Goal: Task Accomplishment & Management: Manage account settings

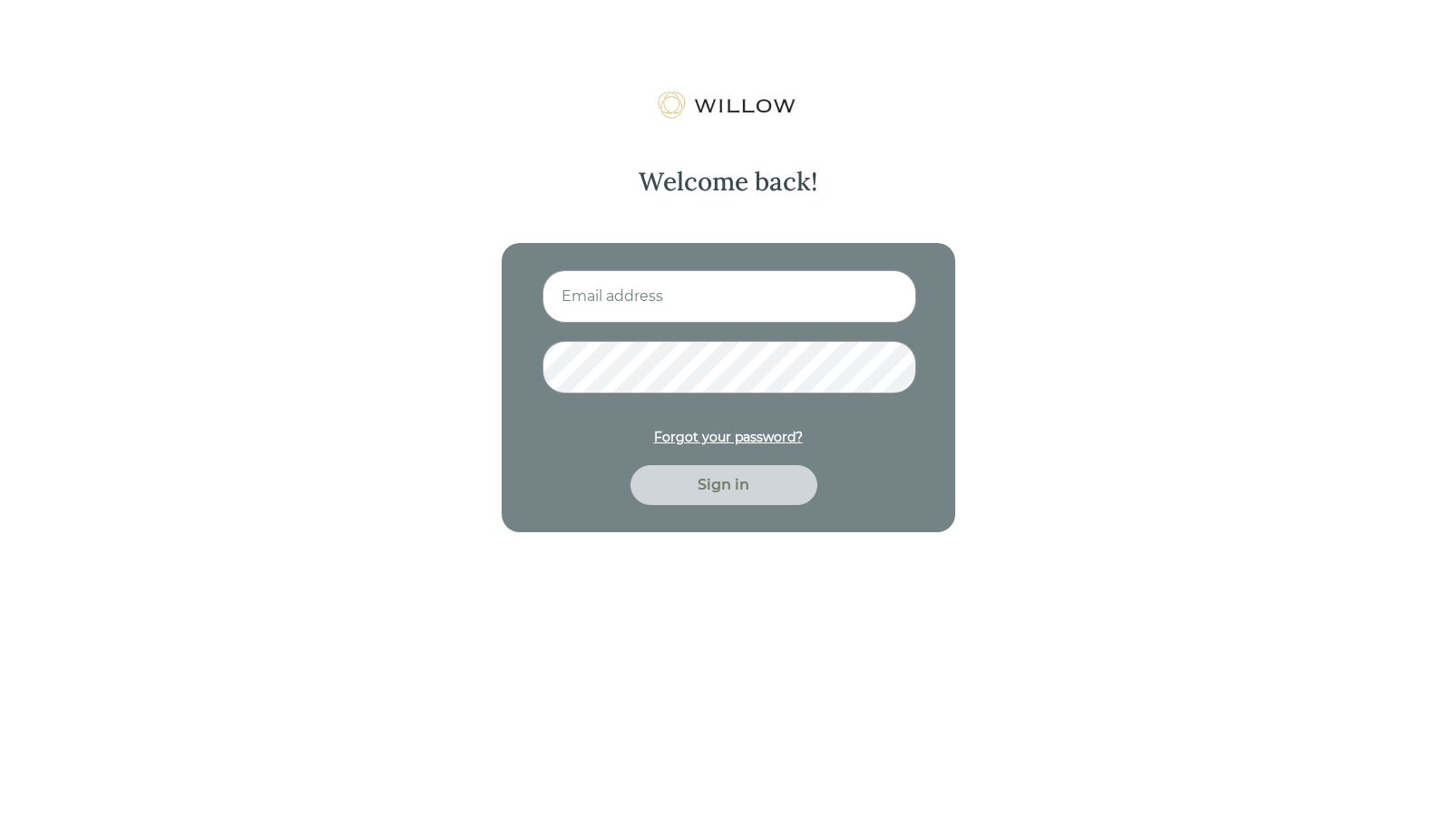
click at [677, 277] on input at bounding box center [728, 297] width 373 height 53
click at [679, 300] on input at bounding box center [728, 297] width 373 height 53
type input "leah@savvyfinancialllc.com"
click at [630, 465] on button "Sign in" at bounding box center [723, 486] width 187 height 40
click at [487, 376] on div "Welcome back! leah@savvyfinancialllc.com Forgot your password? Sign in" at bounding box center [728, 503] width 1456 height 826
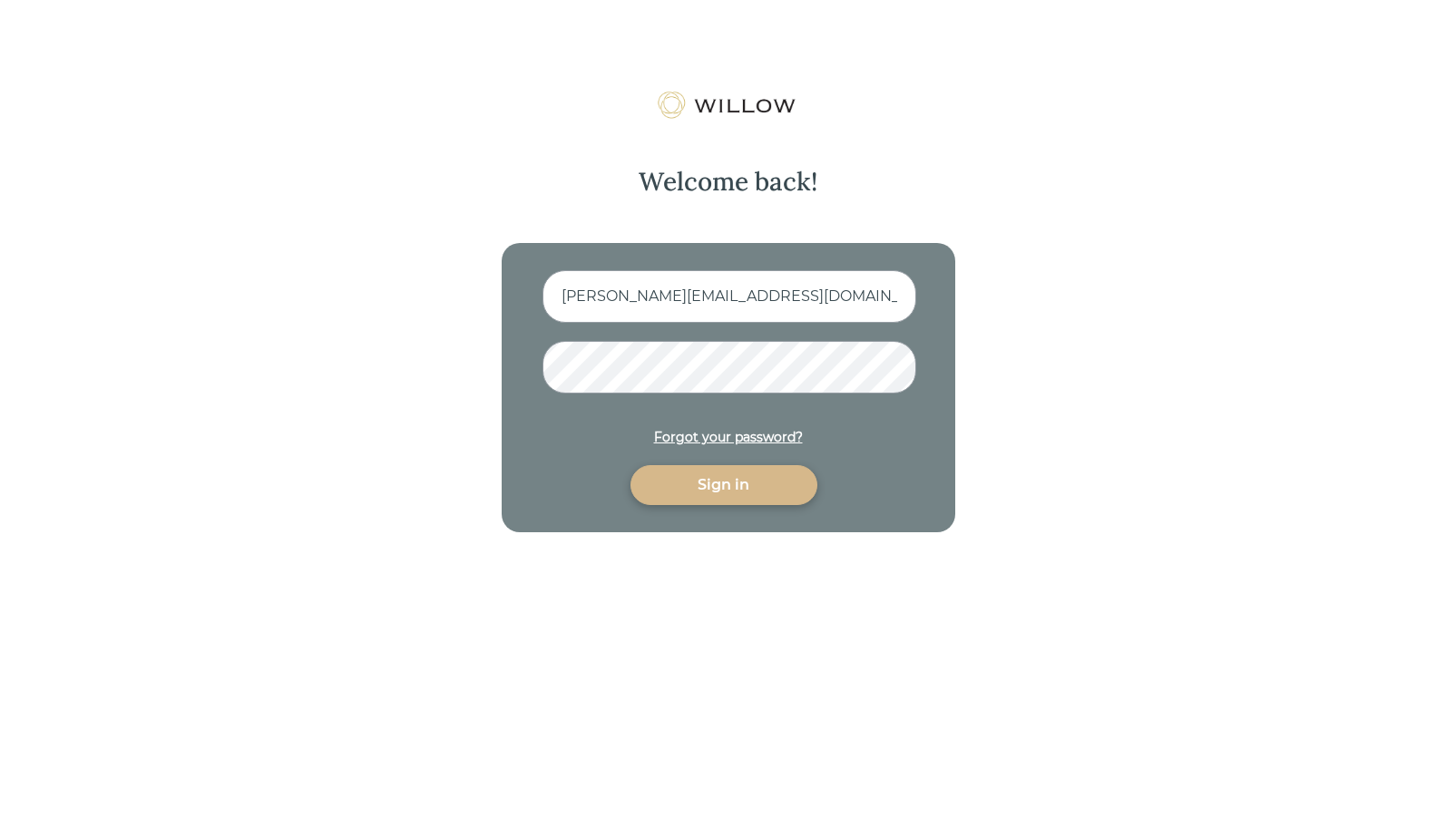
click at [762, 102] on img at bounding box center [728, 105] width 144 height 29
click at [769, 300] on input at bounding box center [728, 297] width 373 height 53
type input "leah@savvyfinancialllc.com"
click at [630, 465] on button "Sign in" at bounding box center [723, 486] width 187 height 40
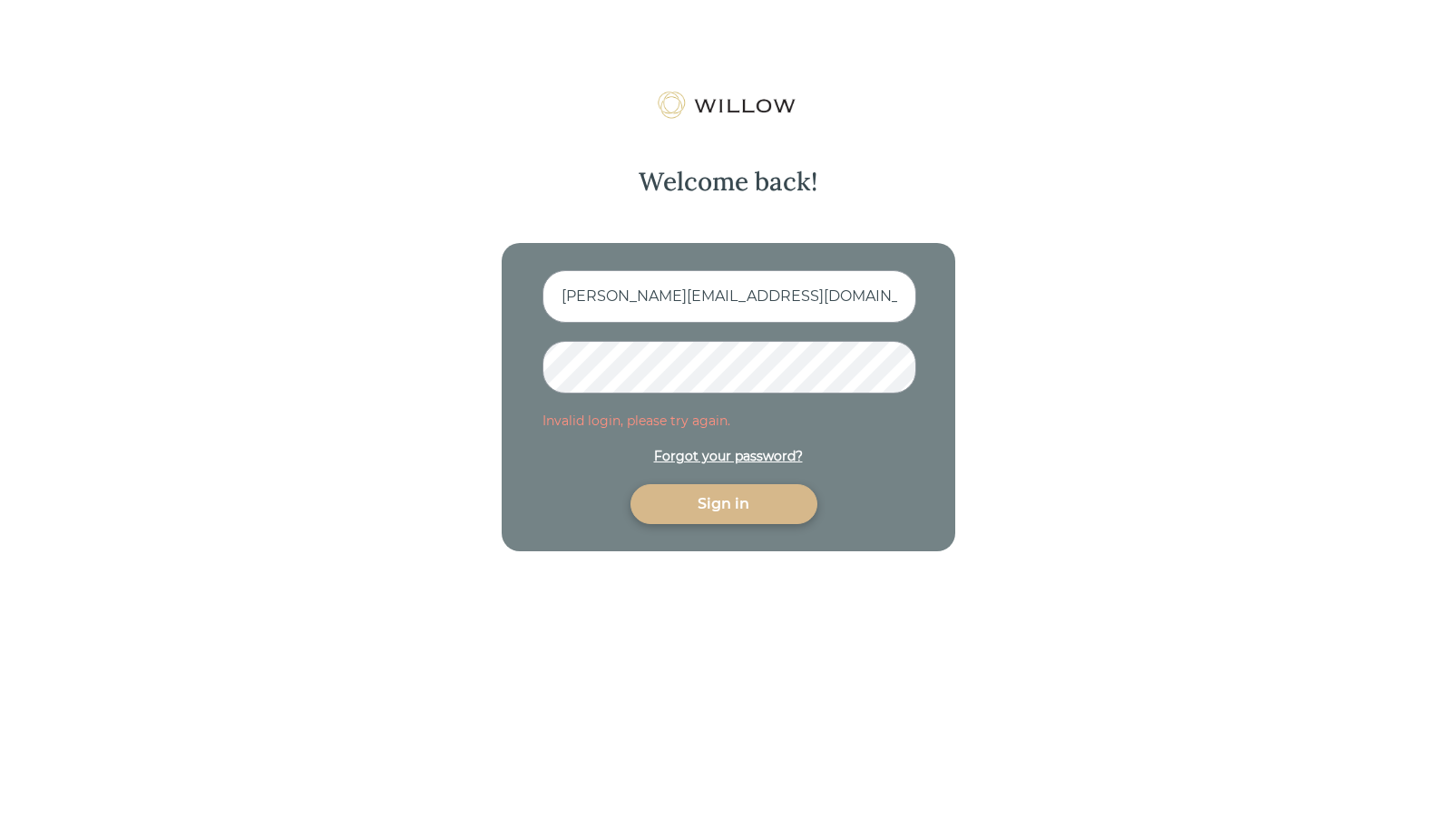
click at [456, 363] on div "Welcome back! leah@savvyfinancialllc.com Invalid login, please try again. Forgo…" at bounding box center [728, 503] width 1456 height 826
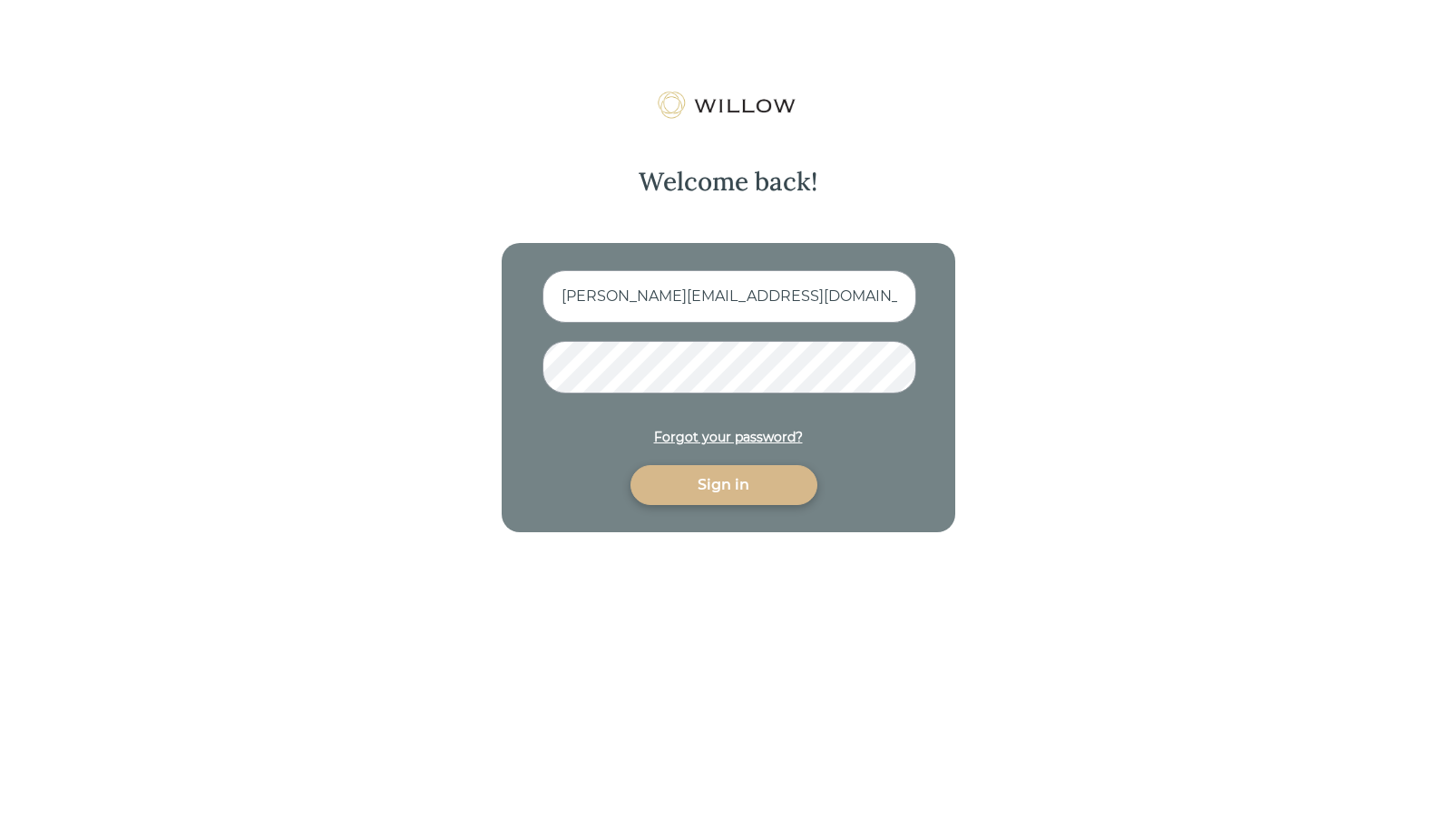
click at [630, 465] on button "Sign in" at bounding box center [723, 486] width 187 height 40
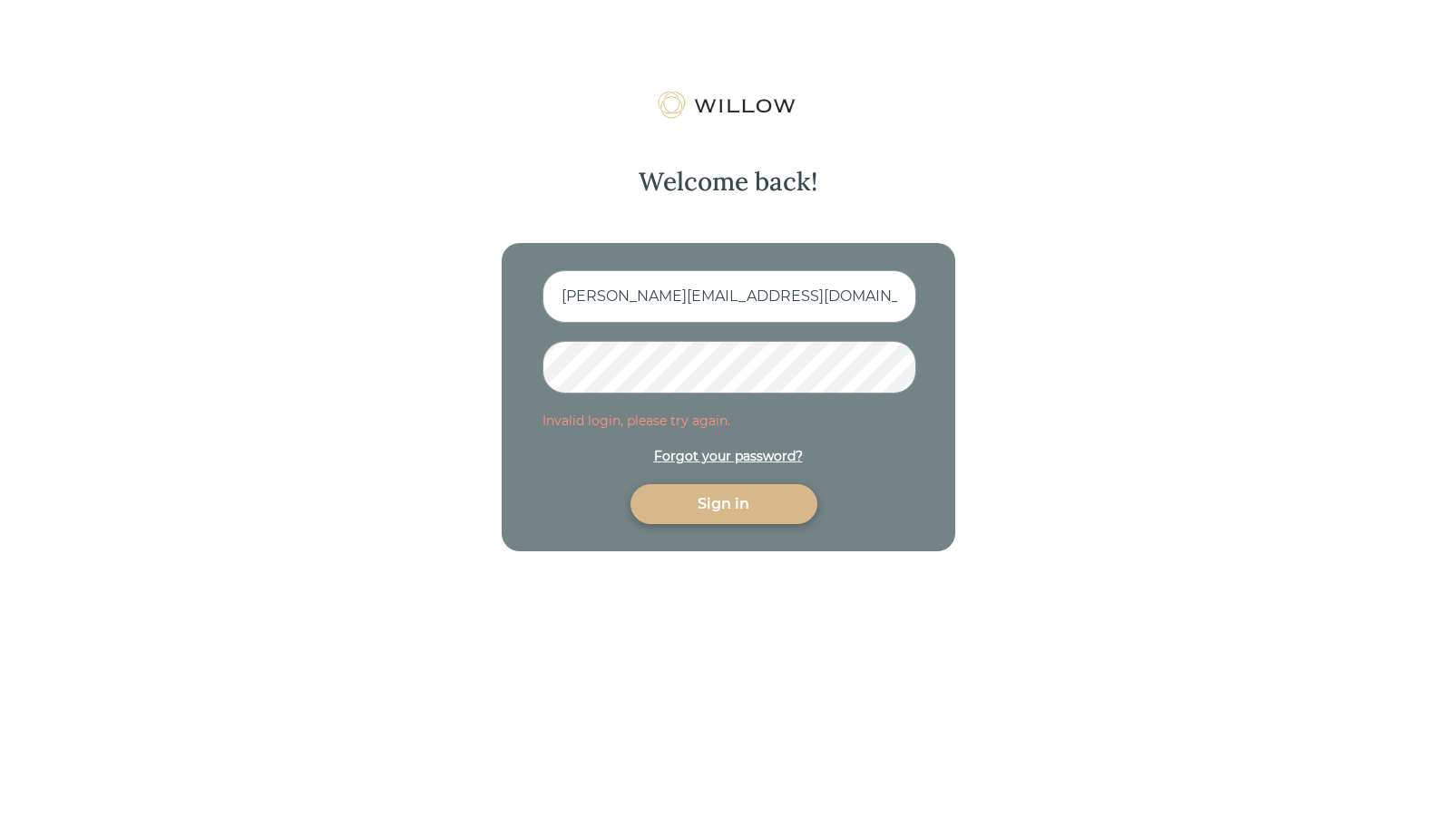
click at [450, 375] on div "Welcome back! leah@savvyfinancialllc.com Invalid login, please try again. Forgo…" at bounding box center [728, 503] width 1456 height 826
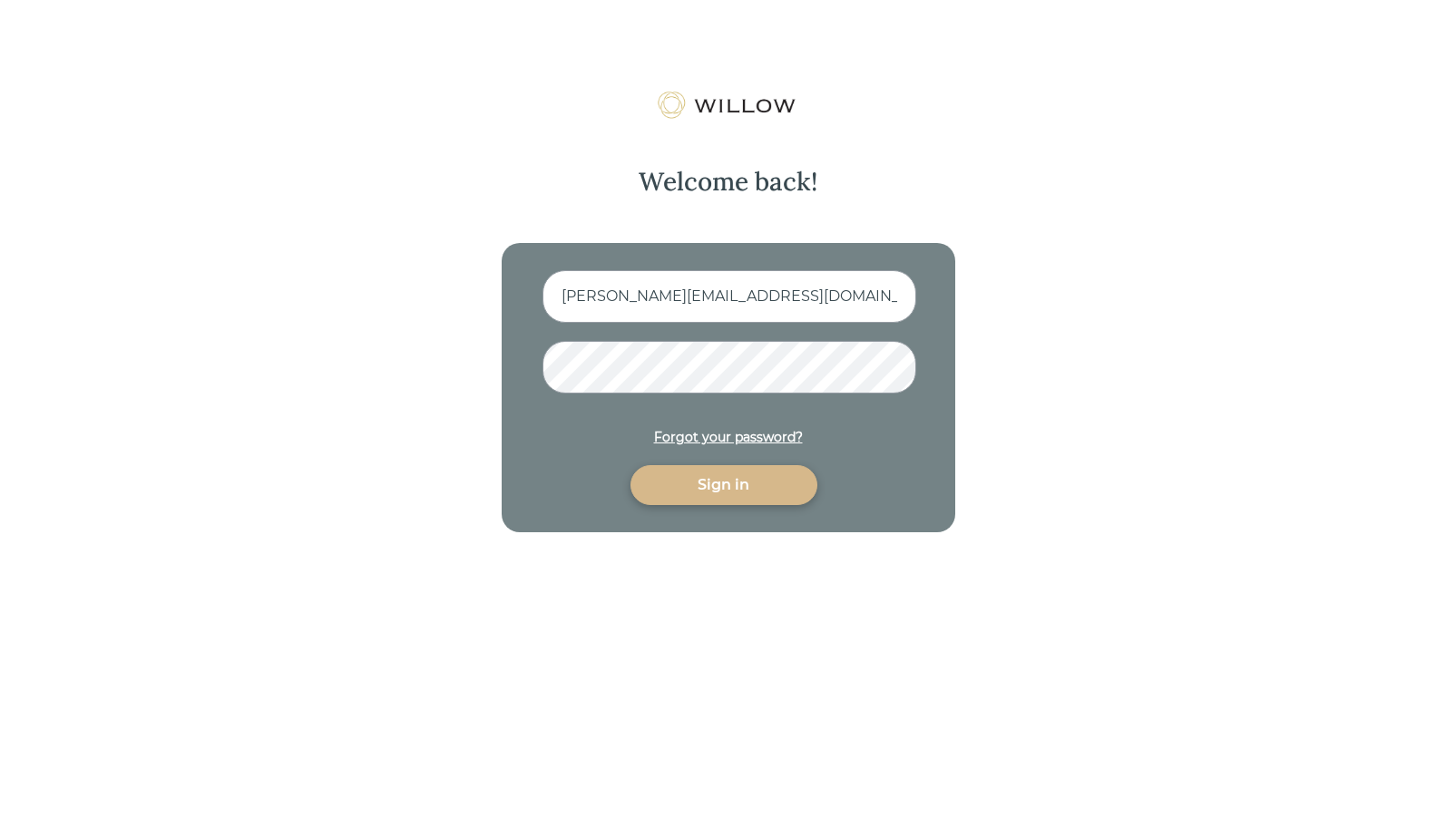
click at [630, 465] on button "Sign in" at bounding box center [723, 486] width 187 height 40
click at [755, 439] on div "Forgot your password?" at bounding box center [728, 437] width 149 height 19
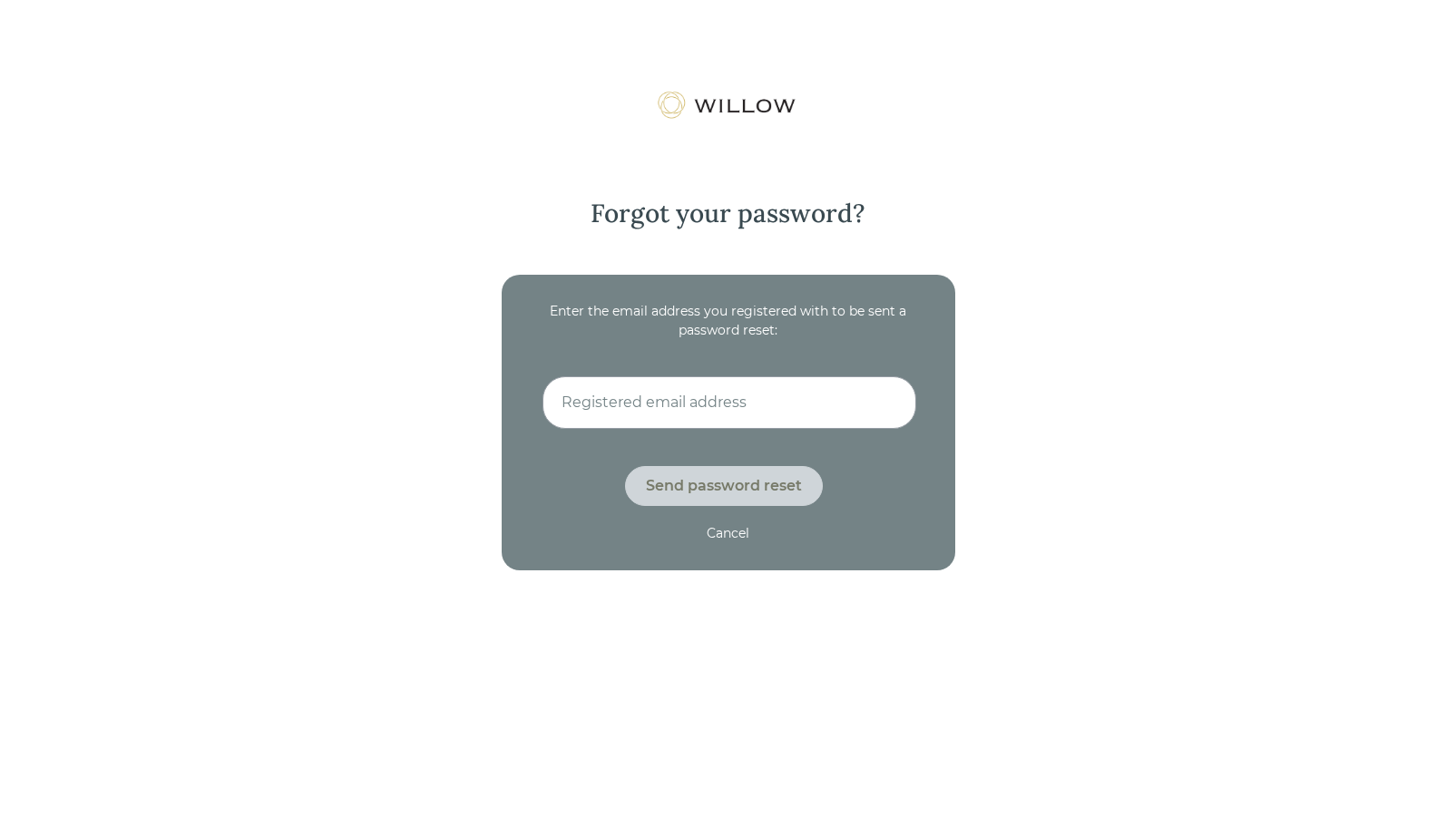
click at [736, 418] on input at bounding box center [728, 403] width 373 height 53
type input "leah@savvyfinancialllc.com"
click at [686, 500] on div "Send password reset" at bounding box center [724, 486] width 198 height 40
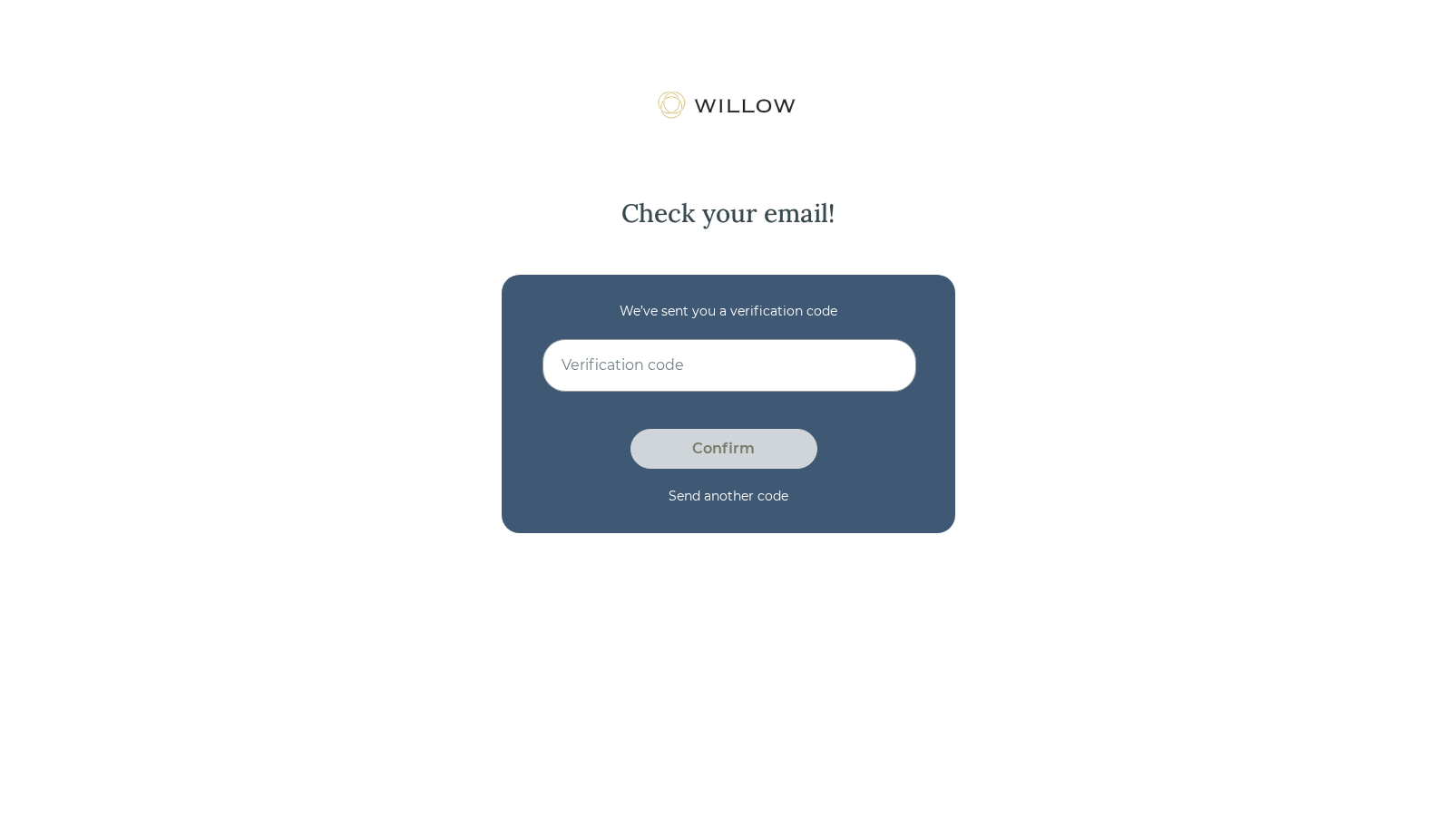
click at [724, 361] on input at bounding box center [728, 366] width 373 height 53
paste input "SYH7SGH8"
type input "SYH7SGH8"
click at [718, 452] on div "Confirm" at bounding box center [723, 449] width 145 height 22
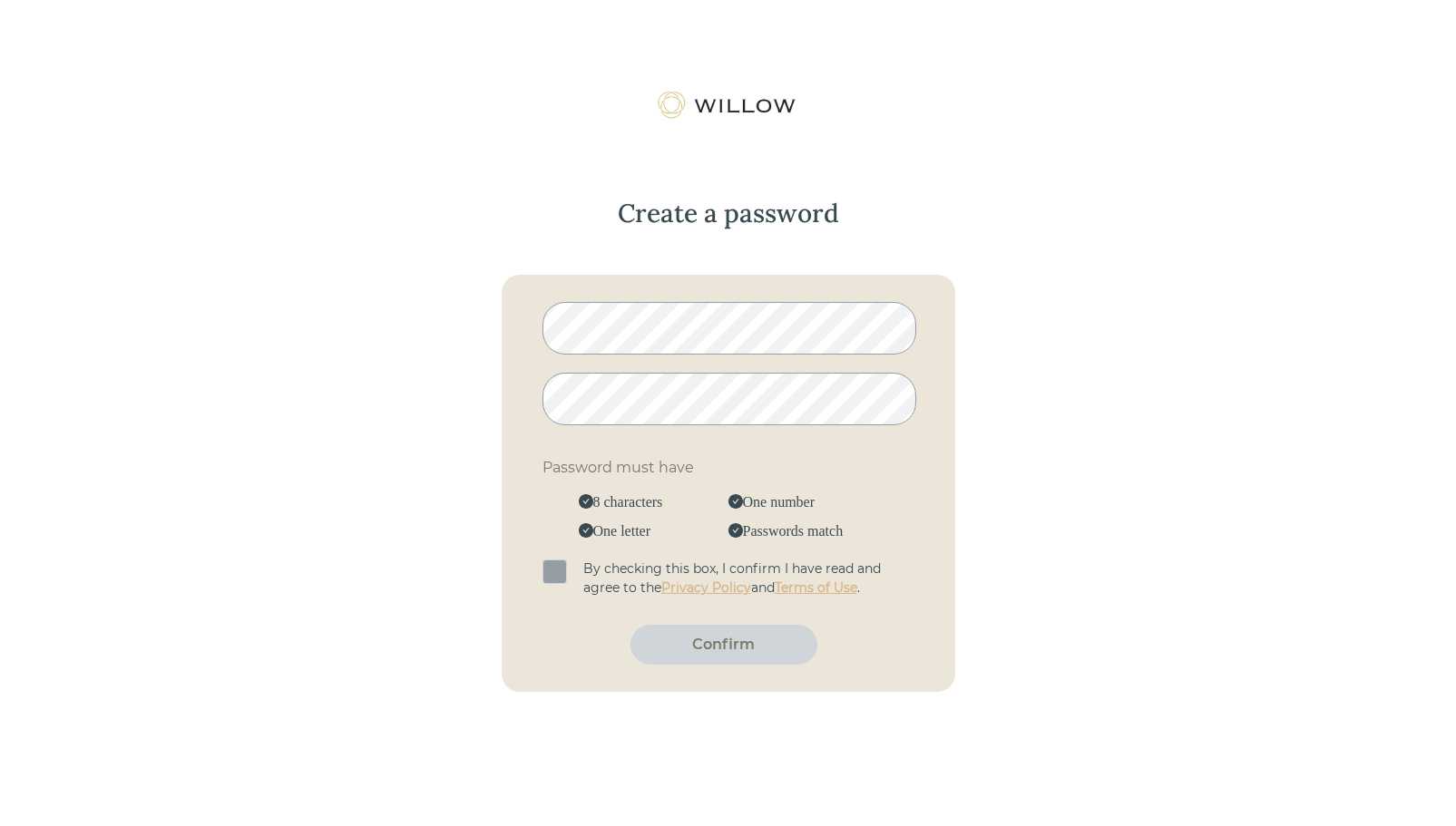
click at [555, 573] on span at bounding box center [554, 571] width 25 height 25
click at [546, 562] on input "checkbox" at bounding box center [546, 562] width 0 height 0
click at [698, 657] on div "Confirm" at bounding box center [723, 645] width 187 height 40
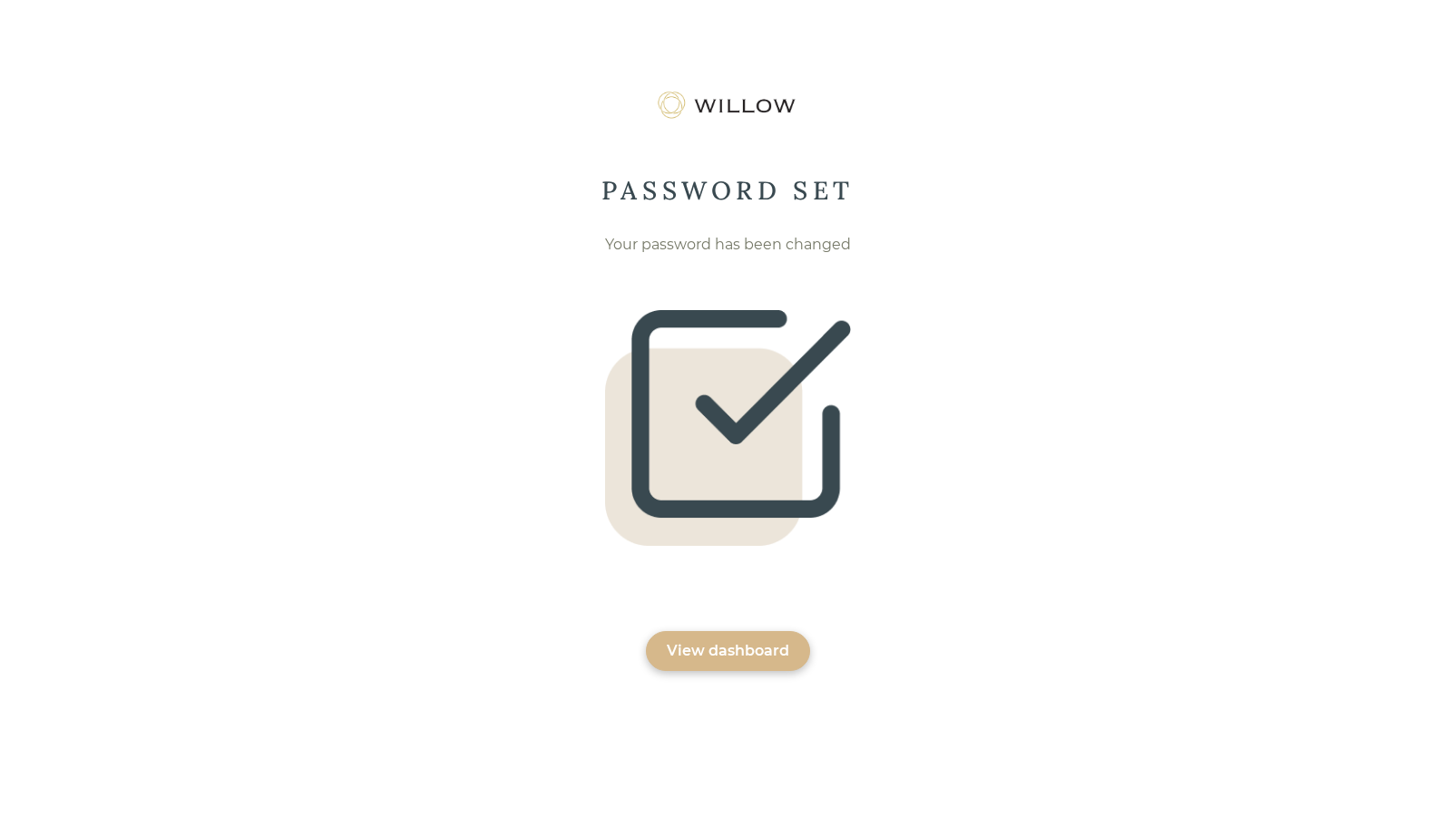
click at [707, 641] on div "View dashboard" at bounding box center [728, 651] width 122 height 22
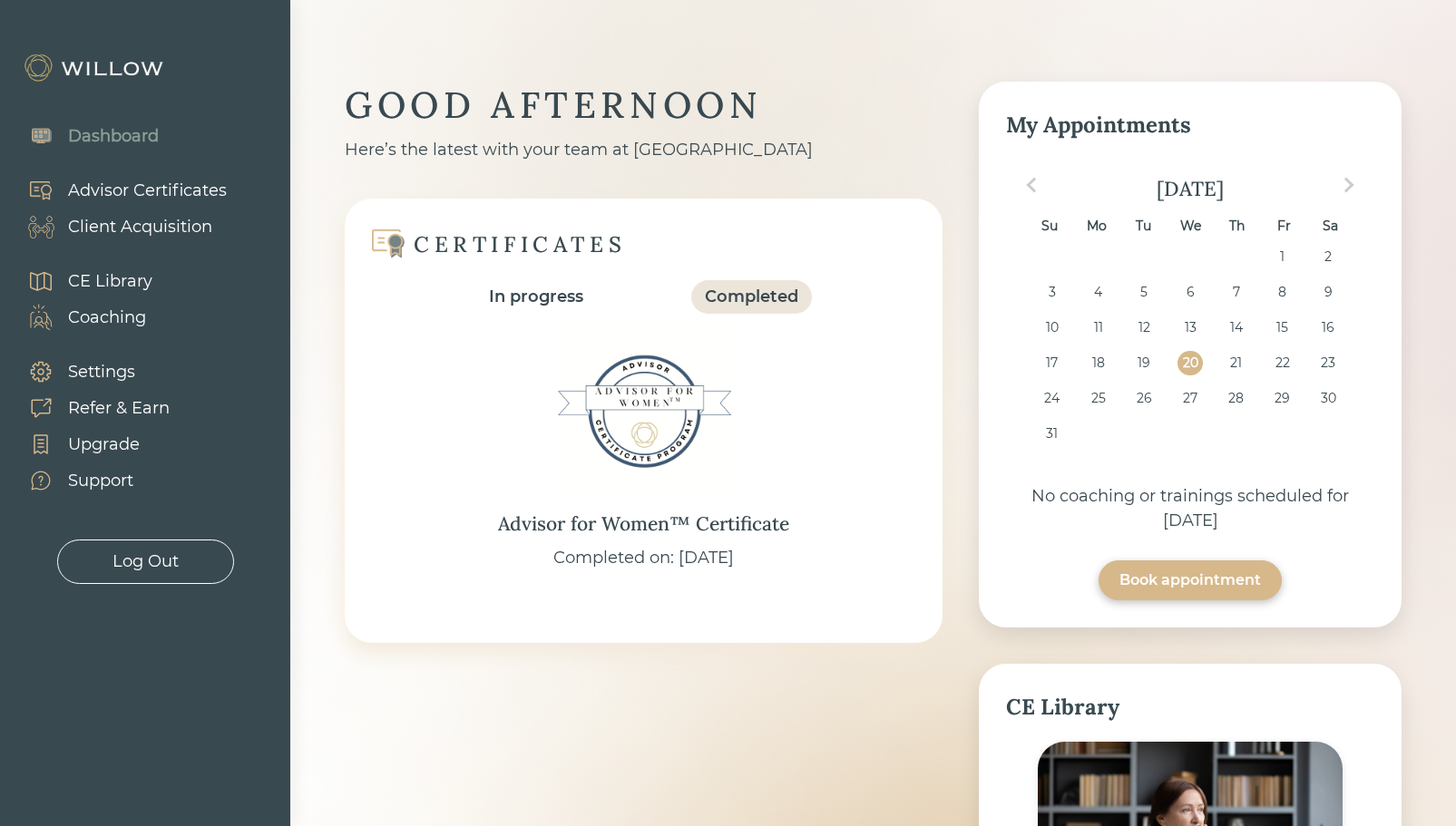
click at [160, 222] on div "Client Acquisition" at bounding box center [141, 226] width 144 height 25
select select "3"
select select "2"
select select "7"
select select "2"
